Goal: Browse casually: Explore the website without a specific task or goal

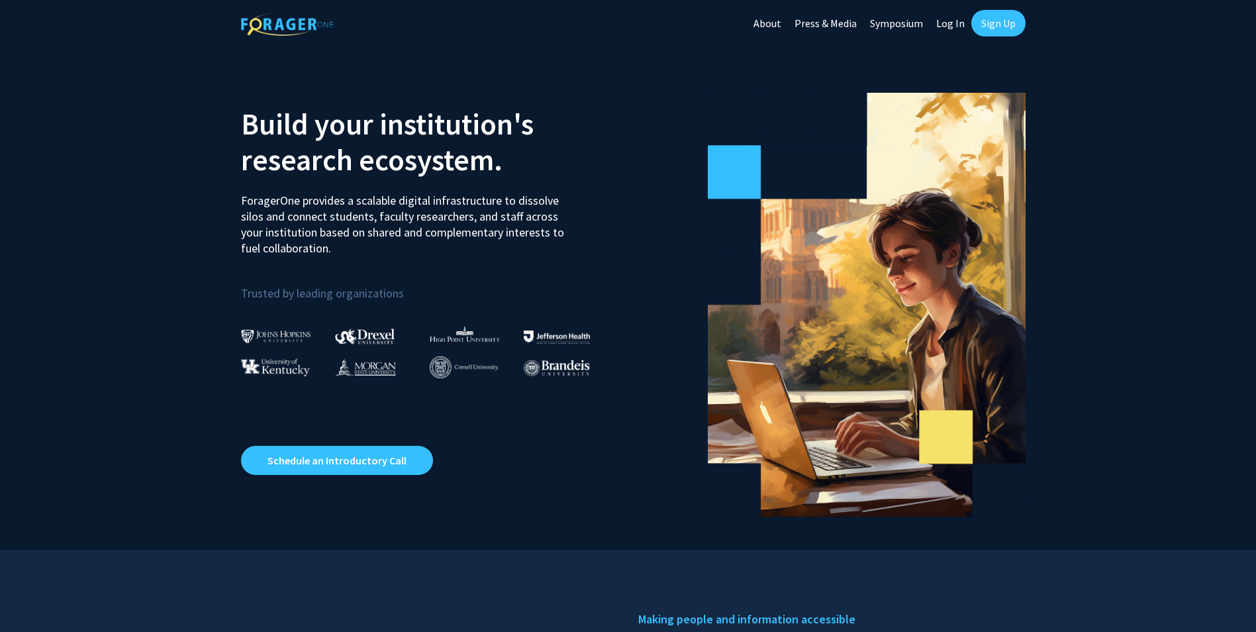
drag, startPoint x: 266, startPoint y: 214, endPoint x: 424, endPoint y: 250, distance: 162.9
click at [424, 250] on p "ForagerOne provides a scalable digital infrastructure to dissolve silos and con…" at bounding box center [407, 220] width 332 height 74
drag, startPoint x: 424, startPoint y: 250, endPoint x: 417, endPoint y: 250, distance: 8.0
click at [417, 250] on p "ForagerOne provides a scalable digital infrastructure to dissolve silos and con…" at bounding box center [407, 220] width 332 height 74
drag, startPoint x: 283, startPoint y: 213, endPoint x: 397, endPoint y: 251, distance: 120.6
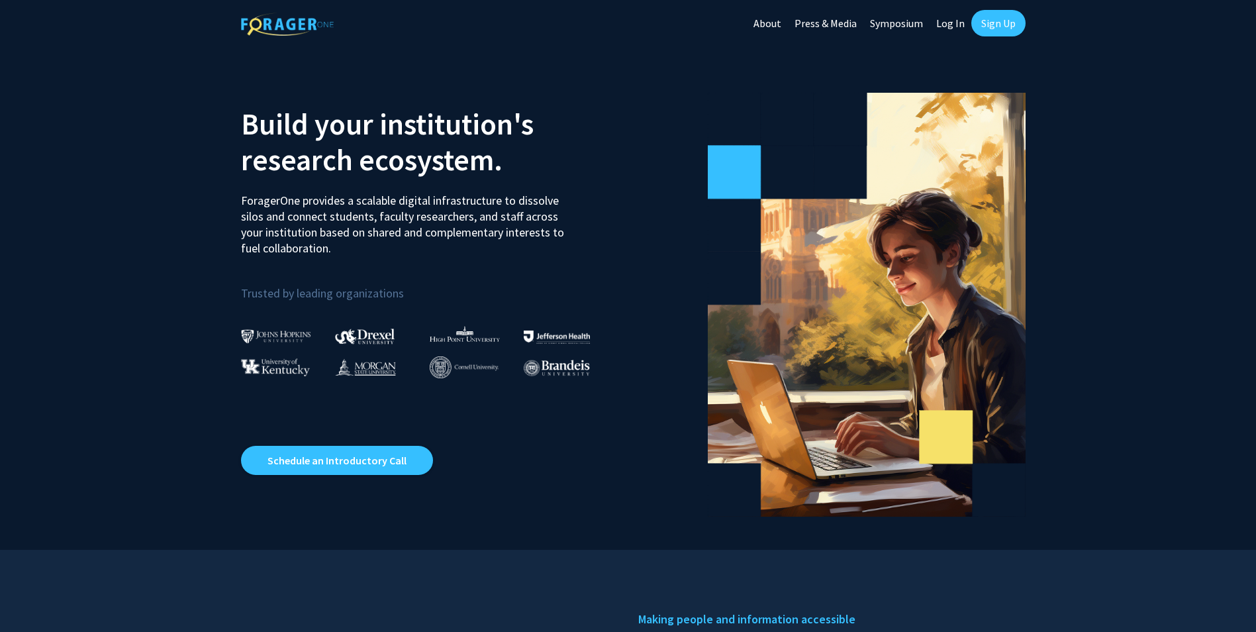
click at [397, 251] on p "ForagerOne provides a scalable digital infrastructure to dissolve silos and con…" at bounding box center [407, 220] width 332 height 74
click at [393, 250] on p "ForagerOne provides a scalable digital infrastructure to dissolve silos and con…" at bounding box center [407, 220] width 332 height 74
drag, startPoint x: 365, startPoint y: 248, endPoint x: 283, endPoint y: 219, distance: 86.5
click at [283, 219] on p "ForagerOne provides a scalable digital infrastructure to dissolve silos and con…" at bounding box center [407, 220] width 332 height 74
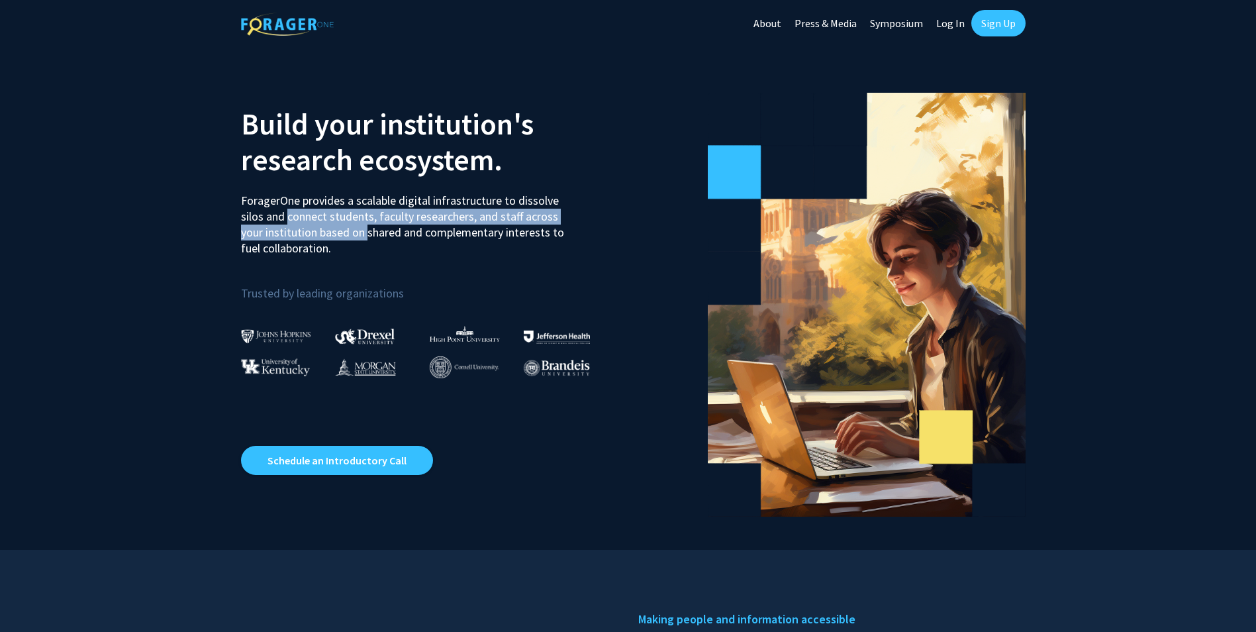
drag, startPoint x: 283, startPoint y: 219, endPoint x: 364, endPoint y: 240, distance: 82.7
click at [364, 240] on p "ForagerOne provides a scalable digital infrastructure to dissolve silos and con…" at bounding box center [407, 220] width 332 height 74
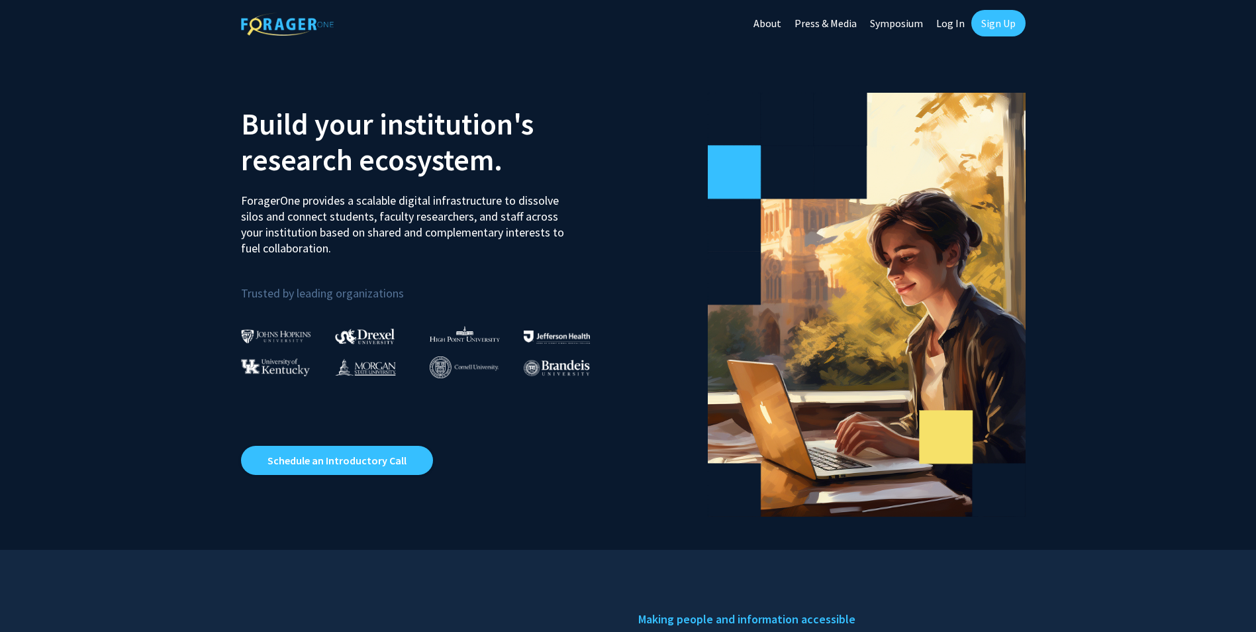
drag, startPoint x: 289, startPoint y: 218, endPoint x: 348, endPoint y: 253, distance: 69.2
click at [348, 253] on p "ForagerOne provides a scalable digital infrastructure to dissolve silos and con…" at bounding box center [407, 220] width 332 height 74
drag, startPoint x: 214, startPoint y: 467, endPoint x: 140, endPoint y: -49, distance: 521.1
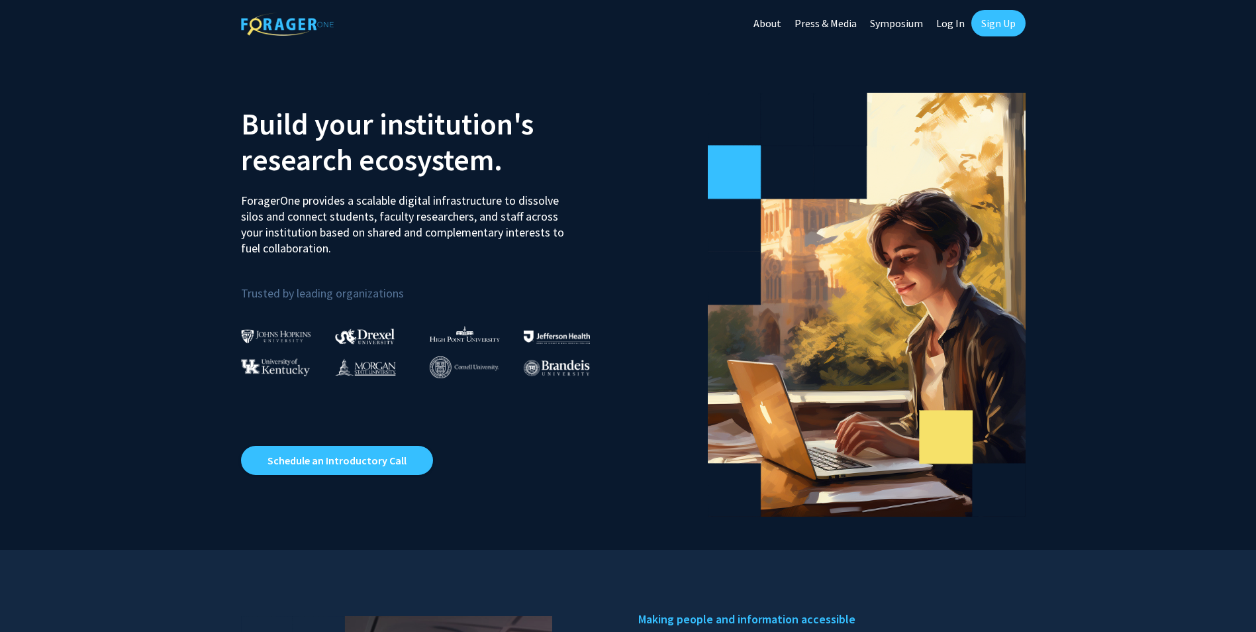
drag, startPoint x: 241, startPoint y: 193, endPoint x: 358, endPoint y: 250, distance: 130.6
click at [358, 250] on p "ForagerOne provides a scalable digital infrastructure to dissolve silos and con…" at bounding box center [407, 220] width 332 height 74
drag, startPoint x: 358, startPoint y: 250, endPoint x: 370, endPoint y: 250, distance: 11.3
click at [358, 250] on p "ForagerOne provides a scalable digital infrastructure to dissolve silos and con…" at bounding box center [407, 220] width 332 height 74
click at [585, 141] on h2 "Build your institution's research ecosystem." at bounding box center [429, 142] width 377 height 72
